Goal: Task Accomplishment & Management: Manage account settings

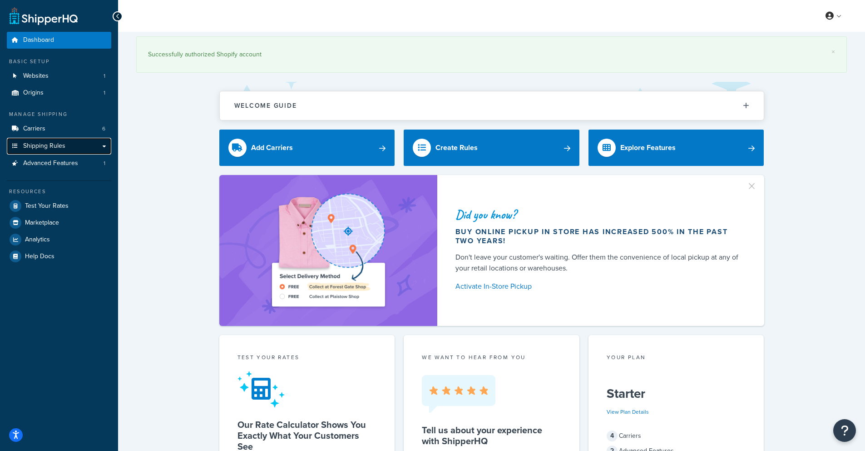
click at [45, 143] on span "Shipping Rules" at bounding box center [44, 146] width 42 height 8
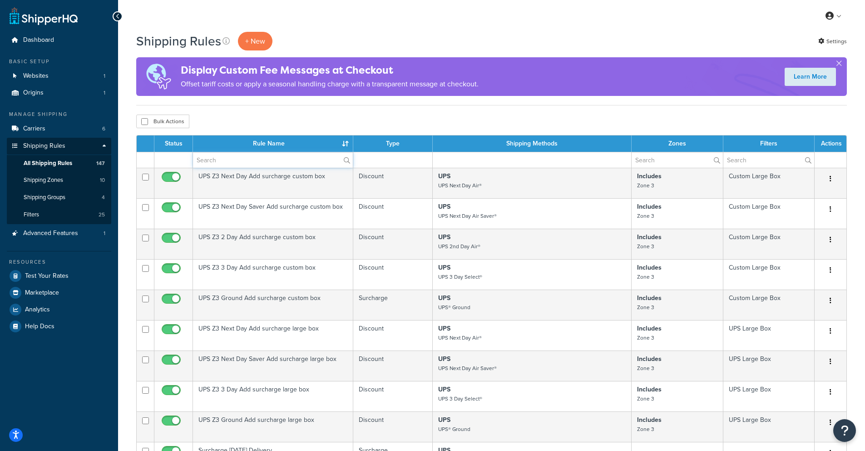
click at [228, 161] on input "text" at bounding box center [273, 159] width 160 height 15
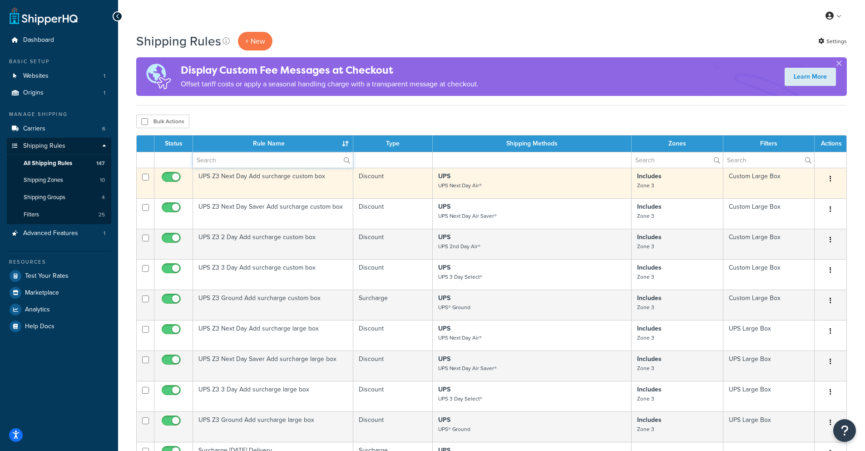
type input "hide"
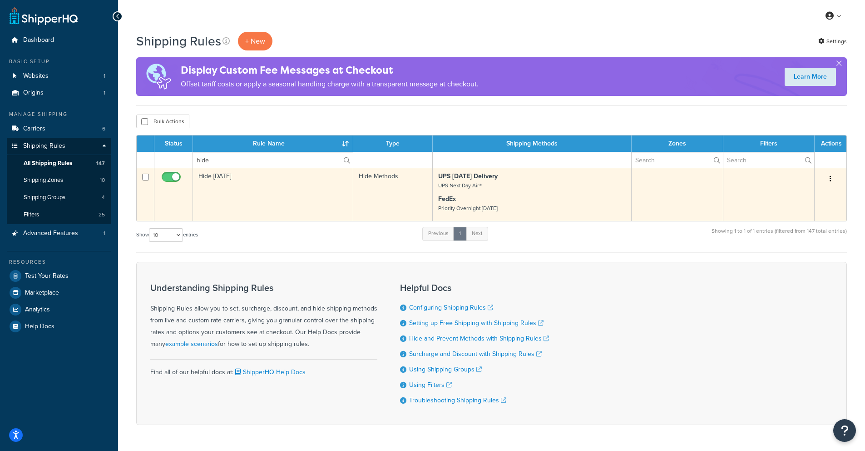
click at [173, 181] on input "checkbox" at bounding box center [172, 179] width 25 height 11
checkbox input "false"
